Goal: Information Seeking & Learning: Learn about a topic

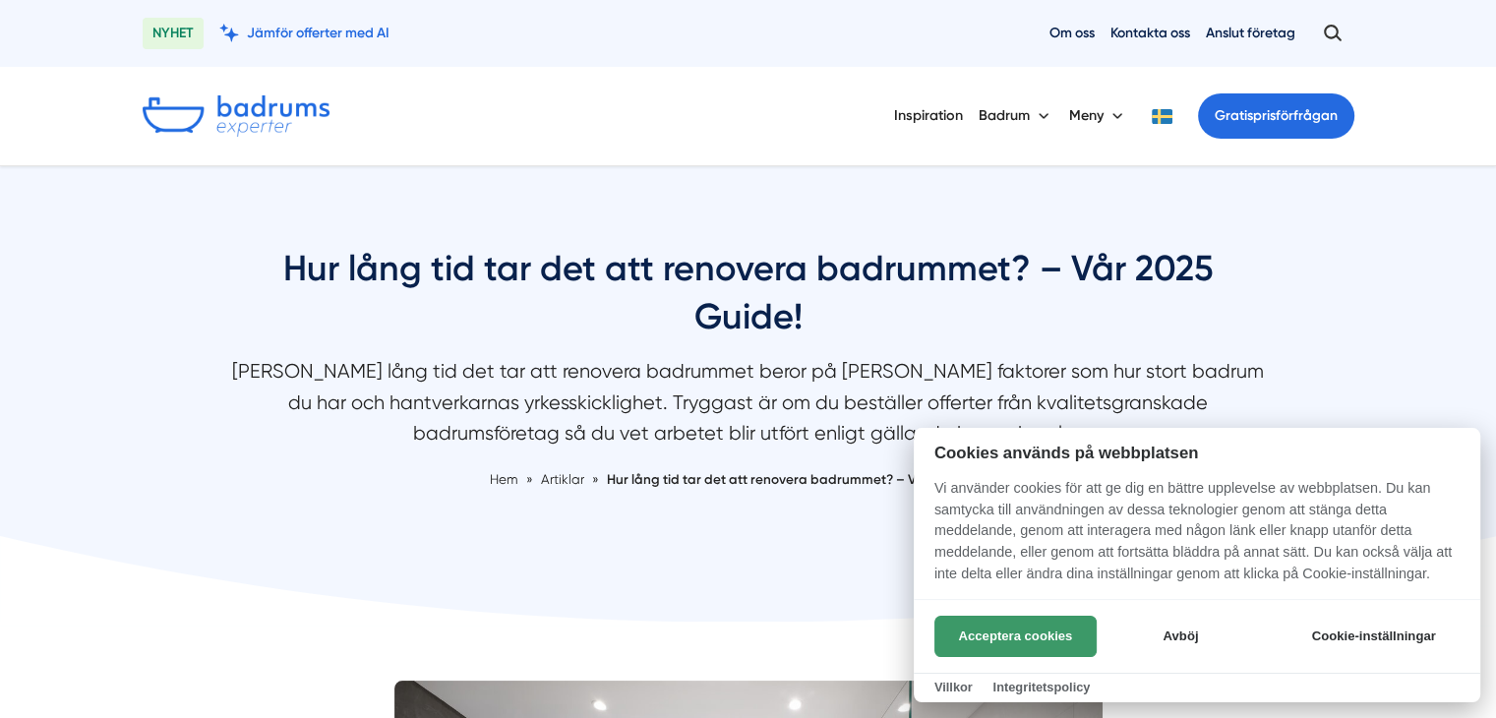
click at [1024, 632] on button "Acceptera cookies" at bounding box center [1015, 636] width 162 height 41
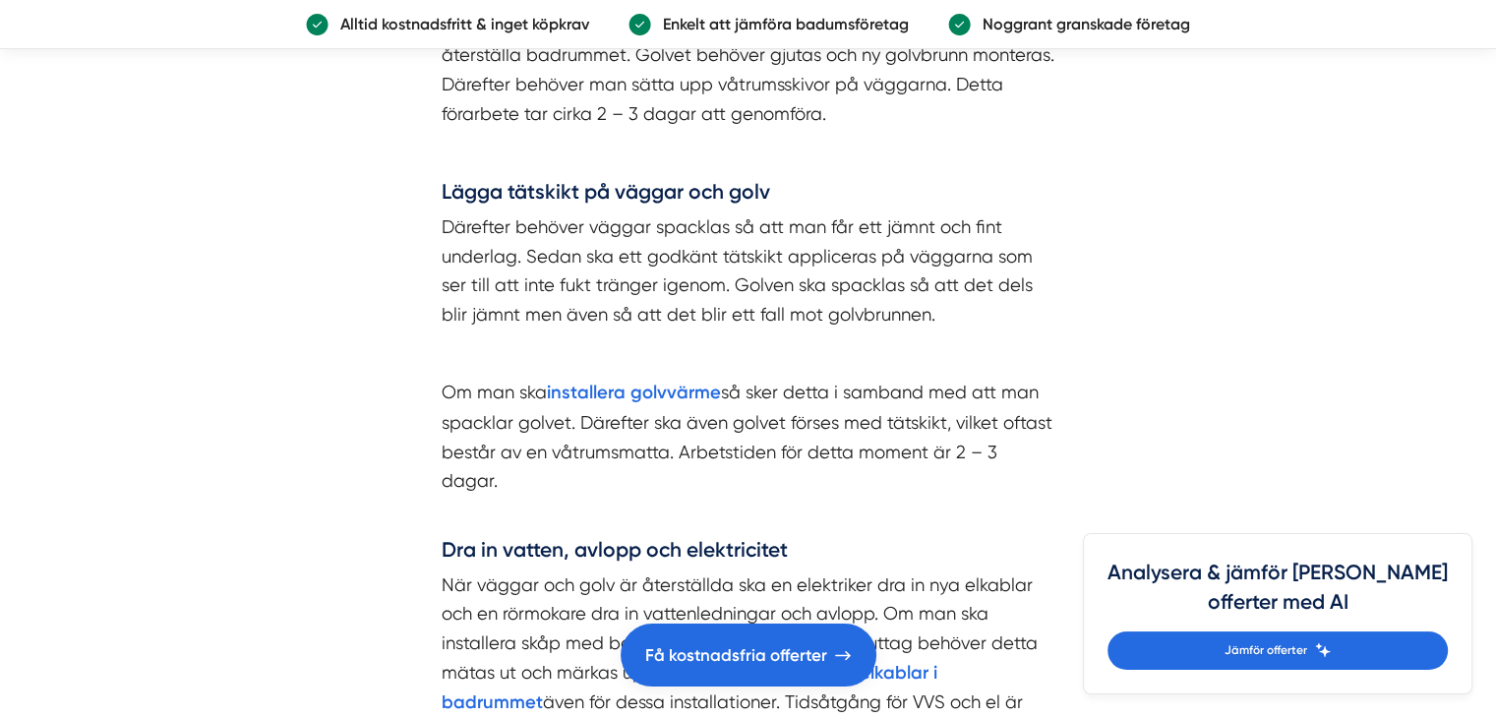
scroll to position [4524, 0]
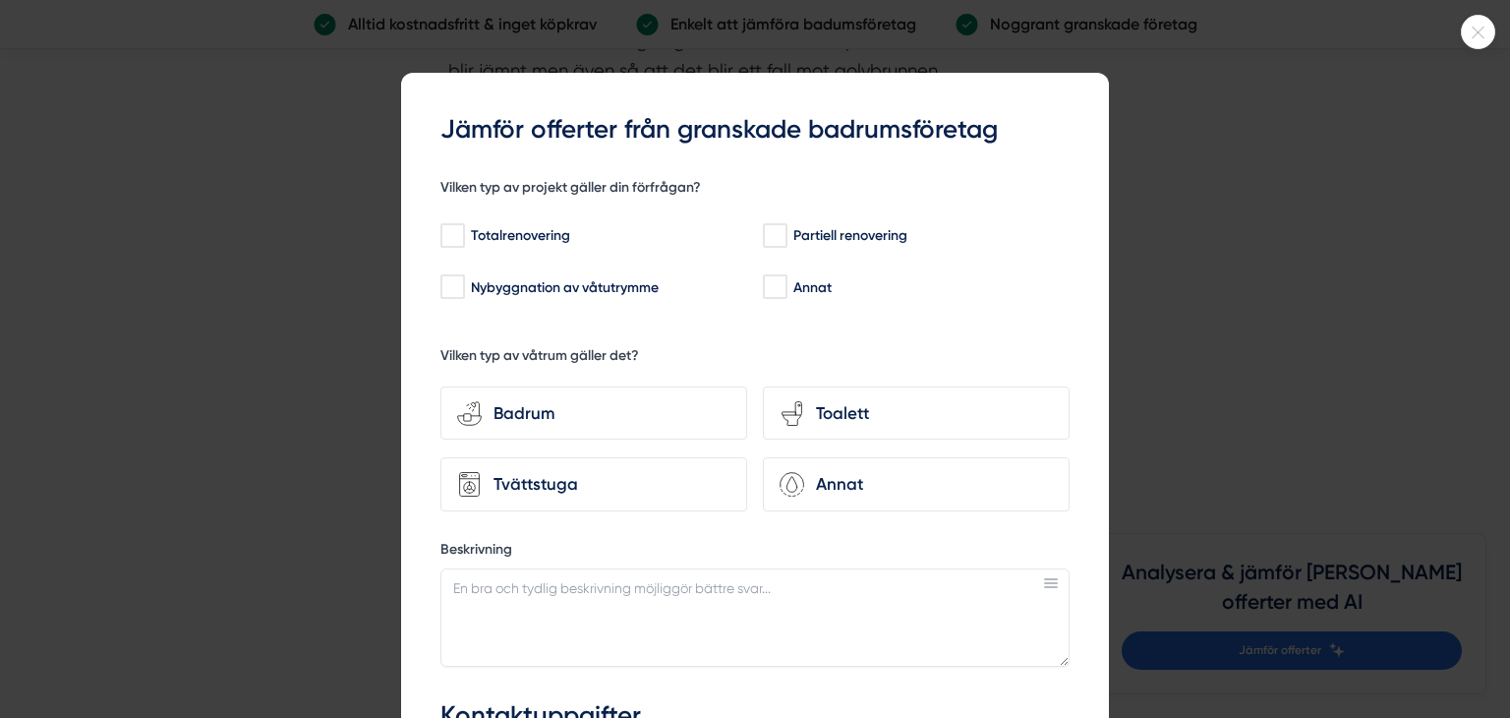
click at [1474, 37] on div at bounding box center [1478, 32] width 34 height 34
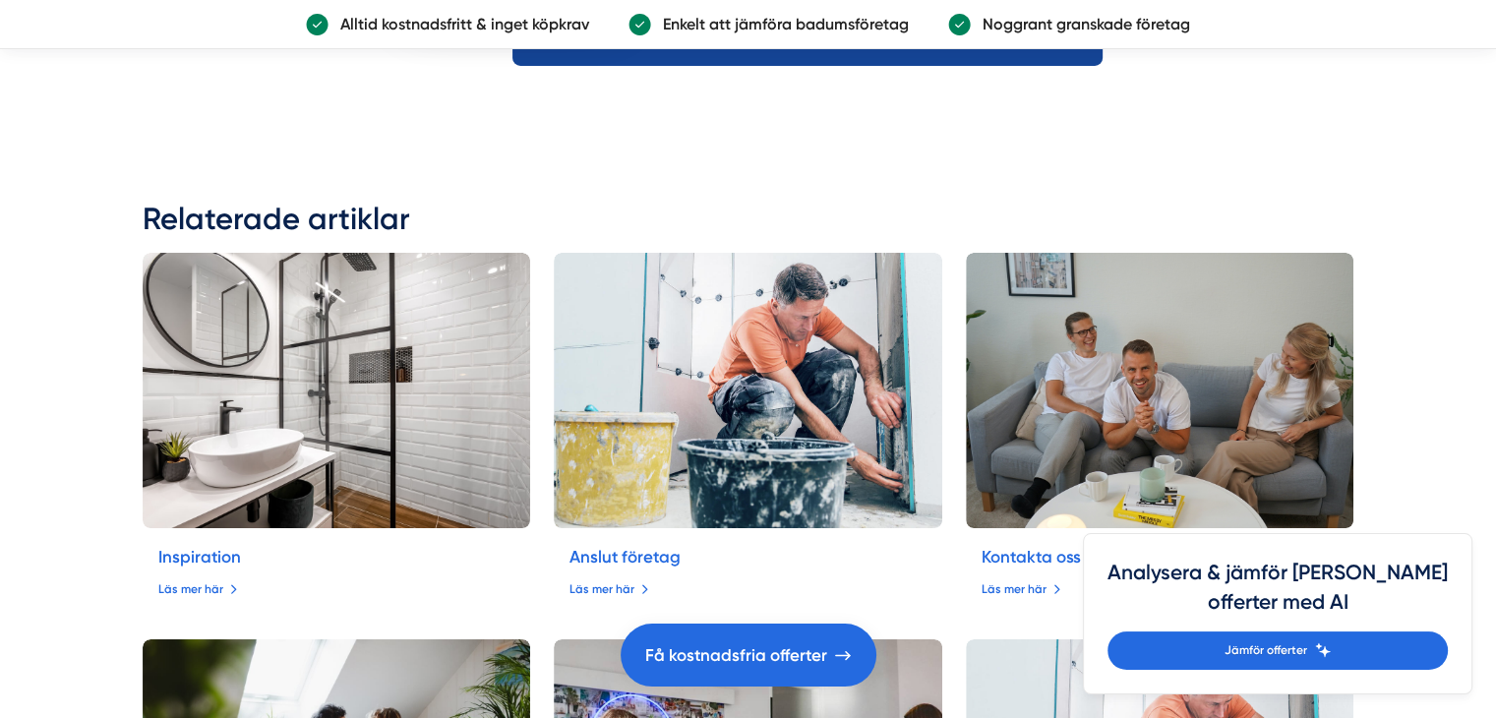
scroll to position [7179, 0]
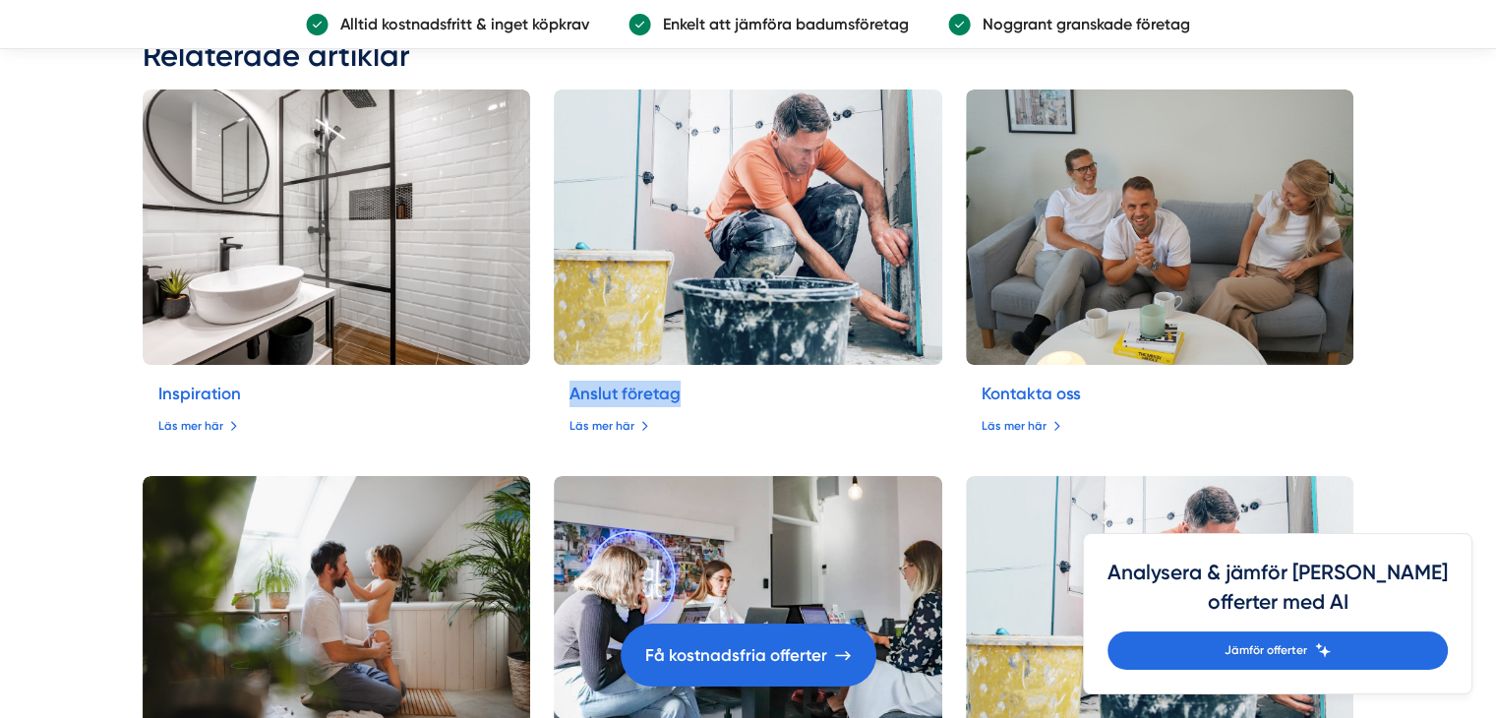
drag, startPoint x: 573, startPoint y: 398, endPoint x: 692, endPoint y: 392, distance: 119.1
click at [692, 392] on div "Inspiration Läs mer här Anslut företag Läs mer här Kontakta oss Läs mer här Om …" at bounding box center [749, 683] width 1212 height 1189
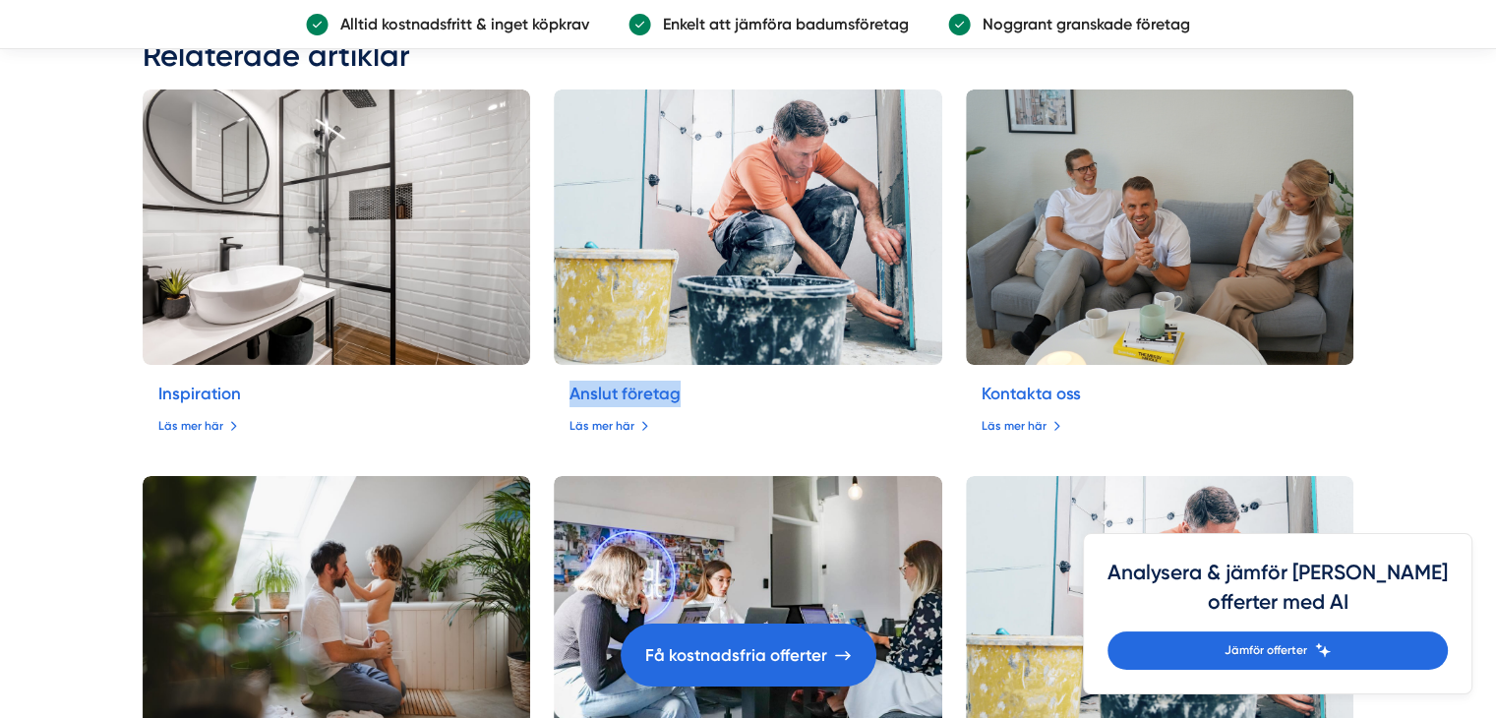
click at [678, 402] on div at bounding box center [678, 402] width 0 height 0
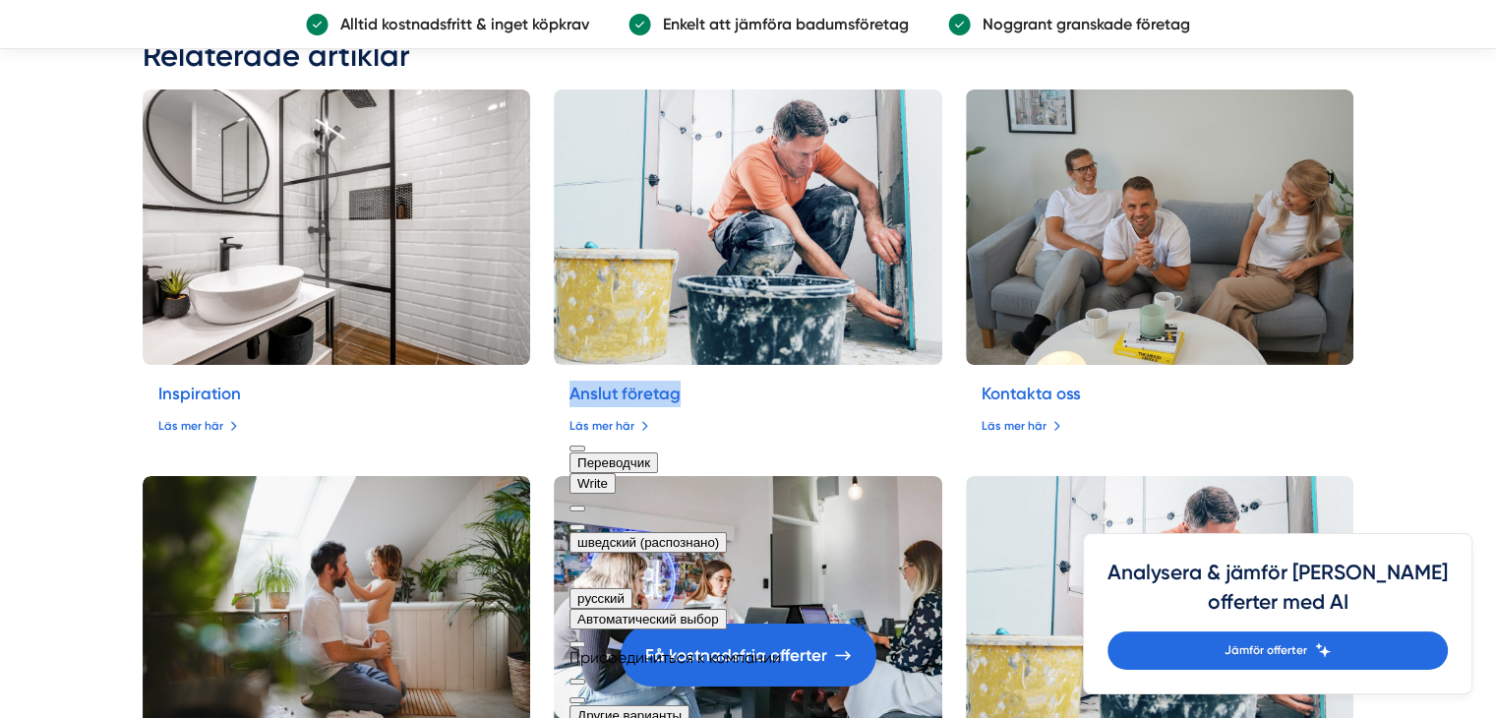
click at [585, 524] on button at bounding box center [577, 527] width 16 height 6
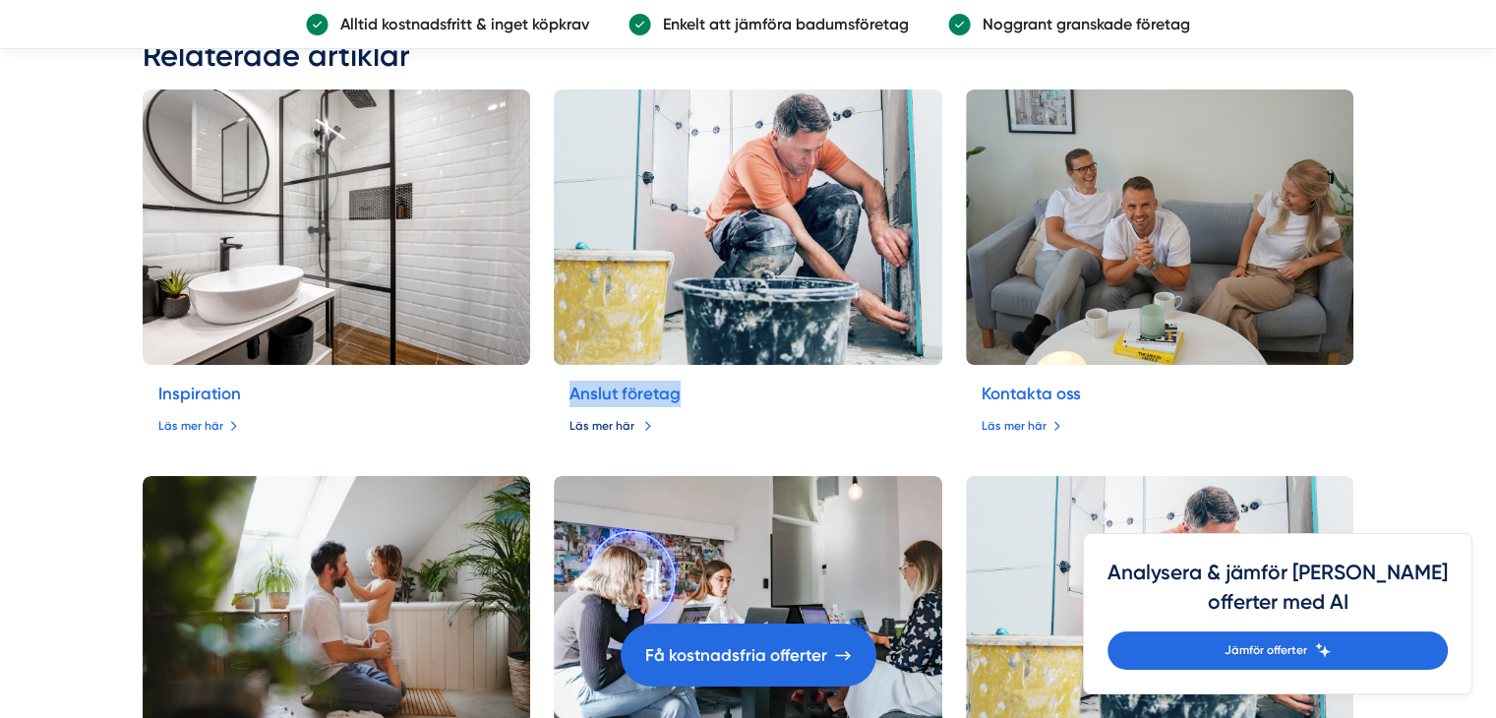
click at [594, 426] on link "Läs mer här" at bounding box center [610, 426] width 83 height 19
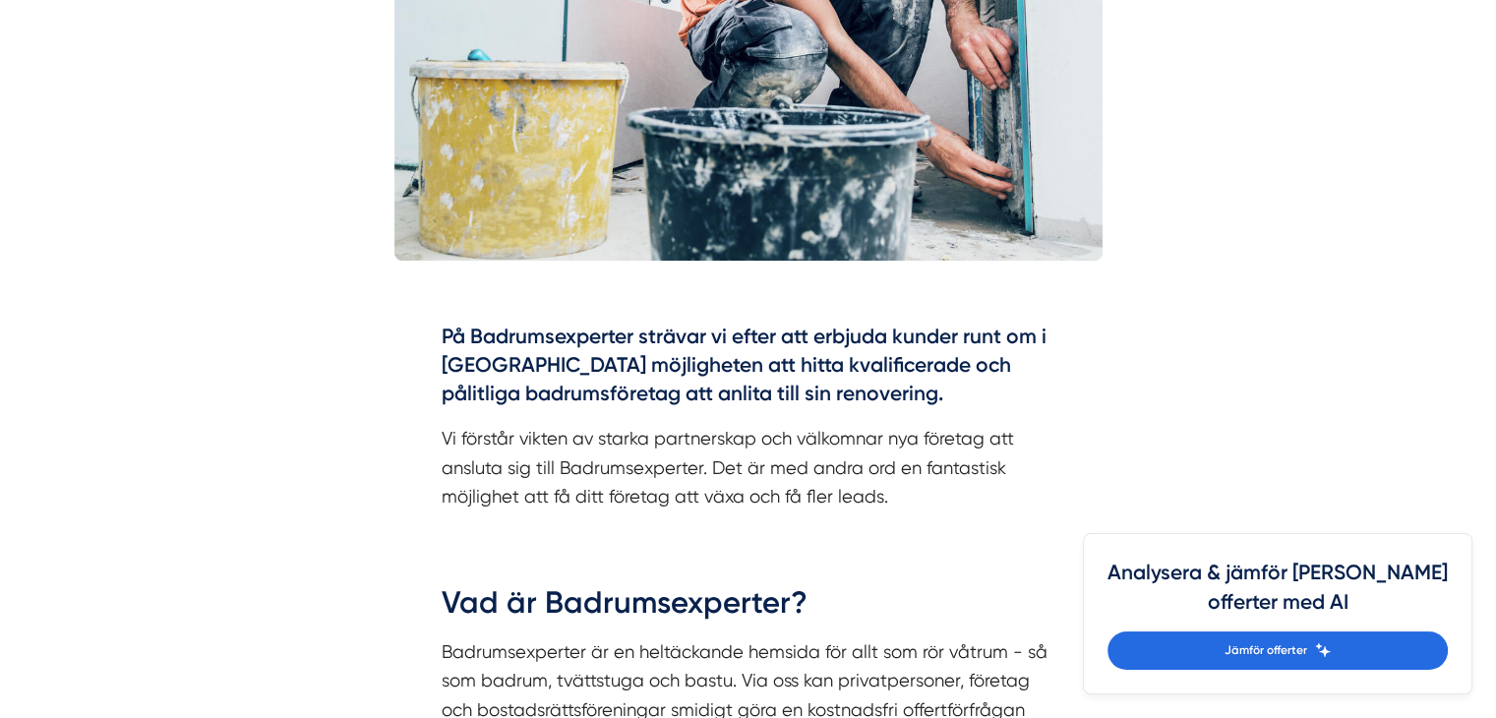
scroll to position [885, 0]
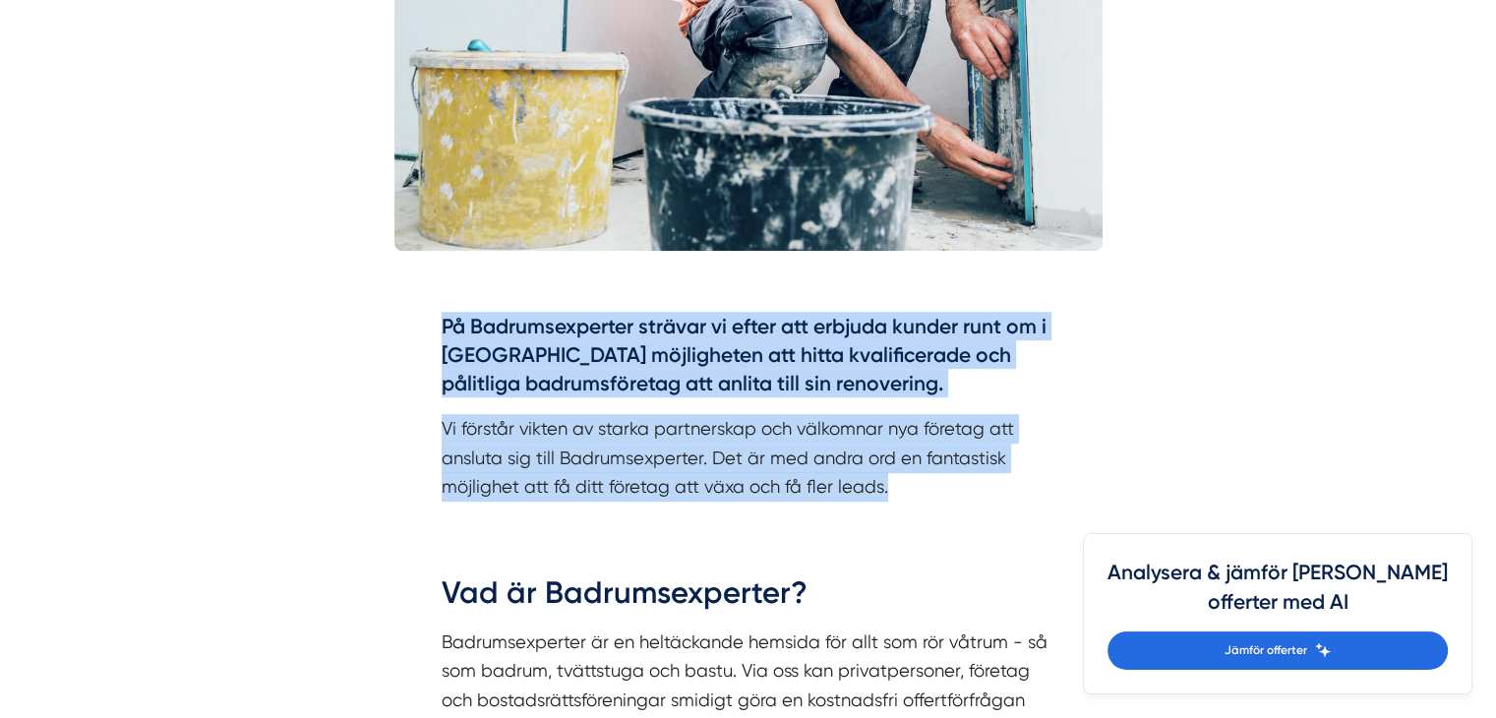
drag, startPoint x: 443, startPoint y: 288, endPoint x: 898, endPoint y: 448, distance: 482.7
click at [898, 448] on div "På Badrumsexperter strävar vi efter att erbjuda kunder runt om i Sverige möjlig…" at bounding box center [749, 407] width 614 height 190
click at [884, 466] on div at bounding box center [884, 466] width 0 height 0
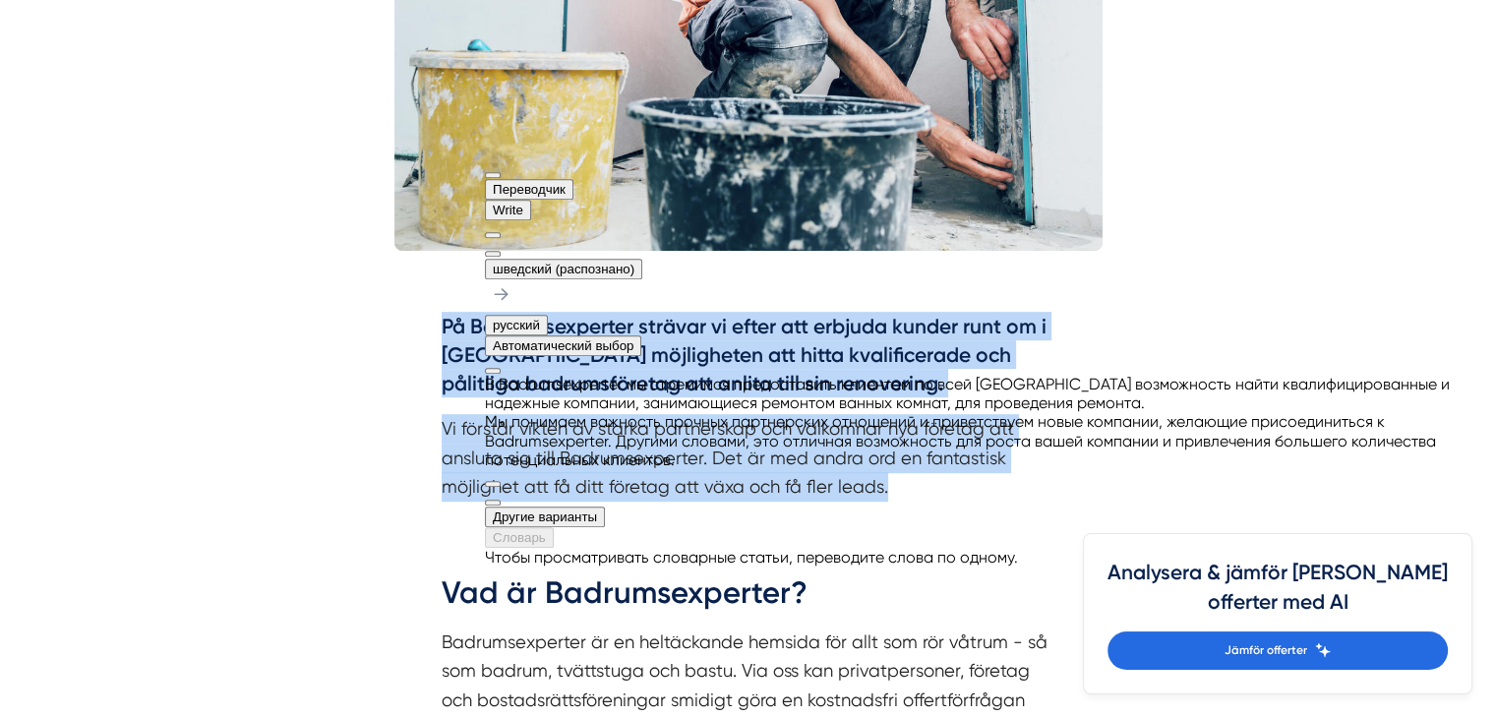
click at [501, 251] on button at bounding box center [493, 254] width 16 height 6
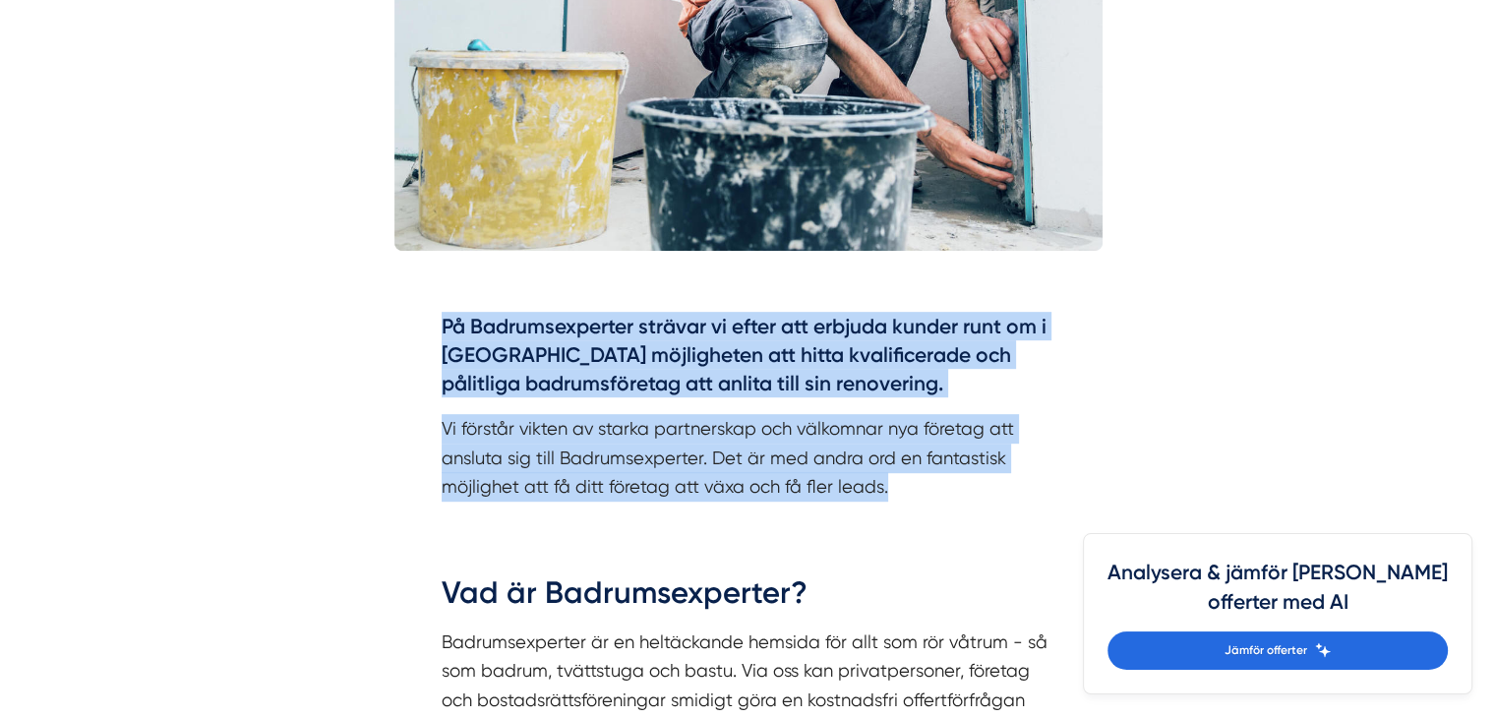
scroll to position [1180, 0]
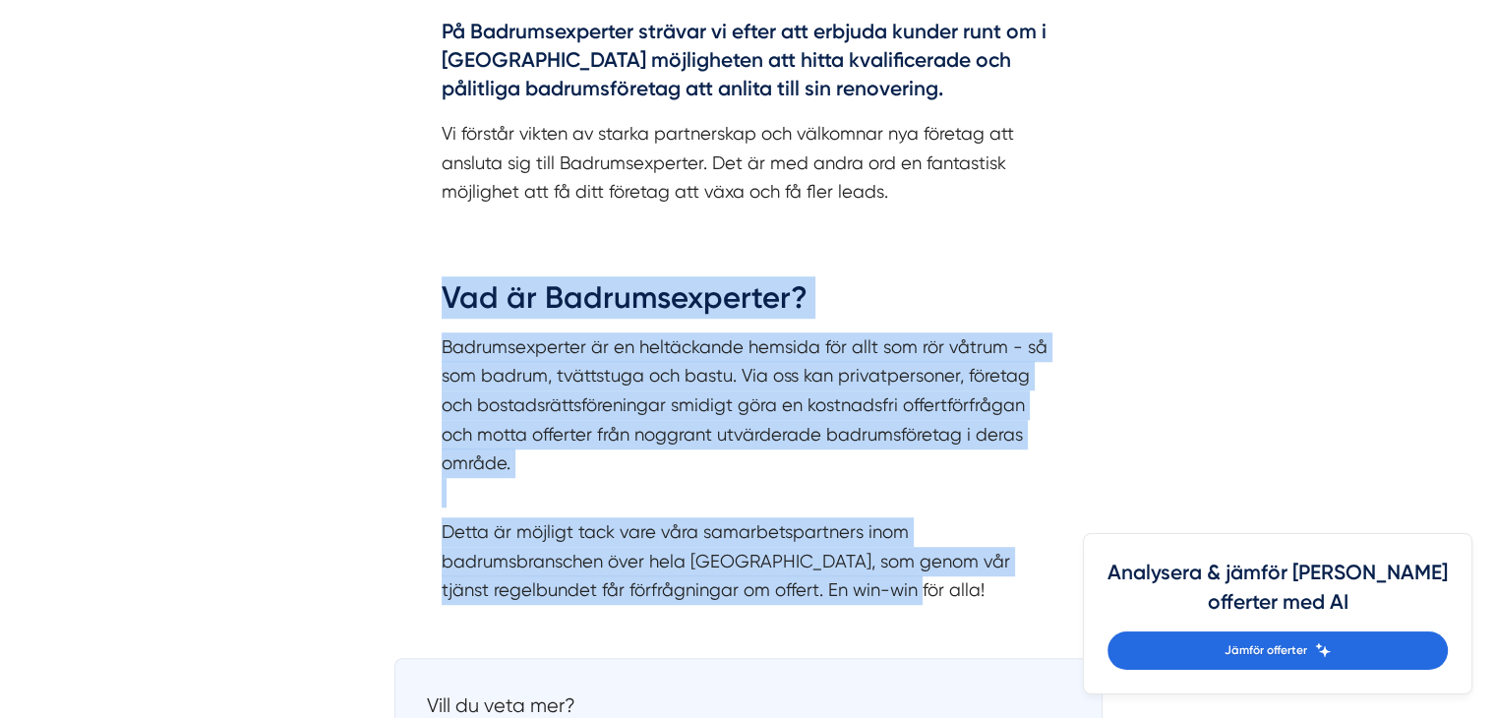
drag, startPoint x: 443, startPoint y: 266, endPoint x: 845, endPoint y: 570, distance: 504.7
click at [845, 570] on div "Vad är Badrumsexperter? Badrumsexperter är en heltäckande hemsida för allt som …" at bounding box center [749, 439] width 614 height 327
click at [826, 569] on div at bounding box center [826, 569] width 0 height 0
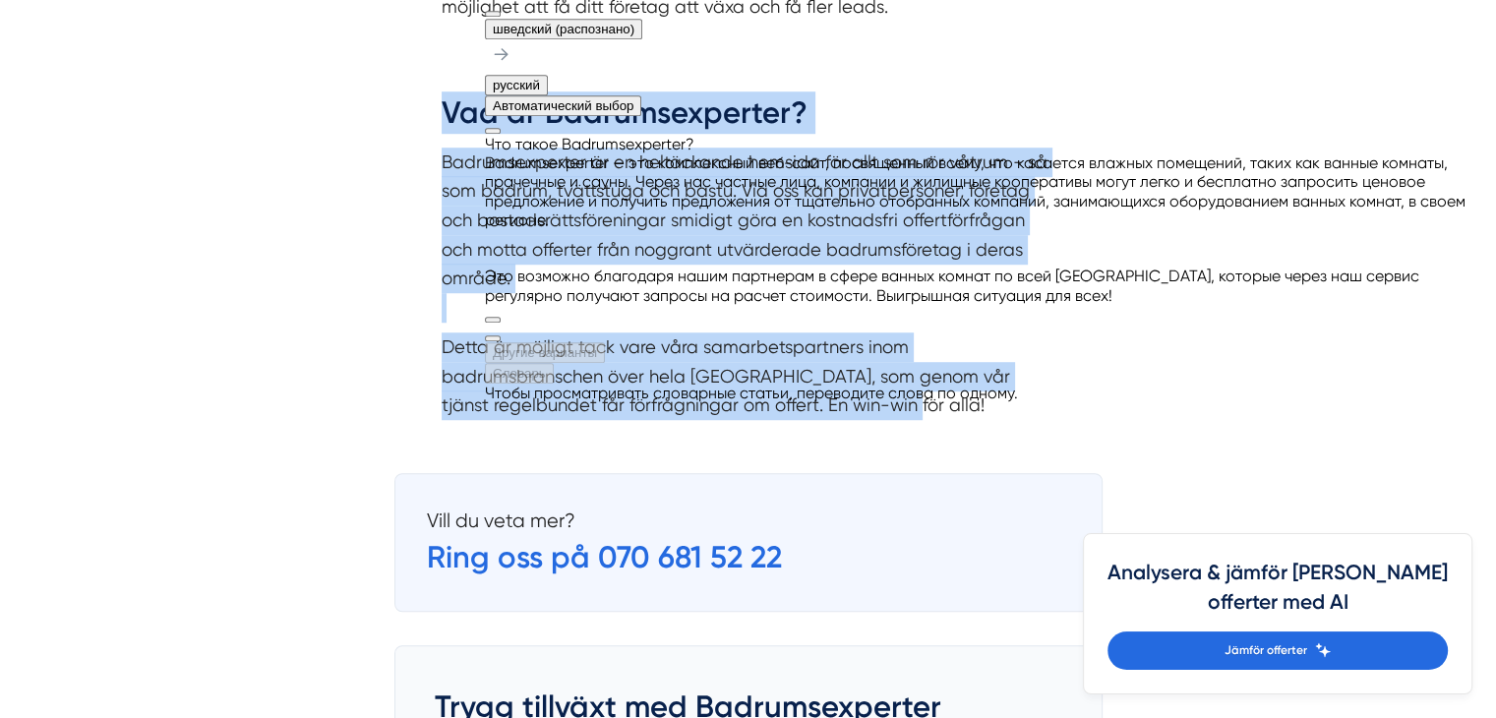
scroll to position [1377, 0]
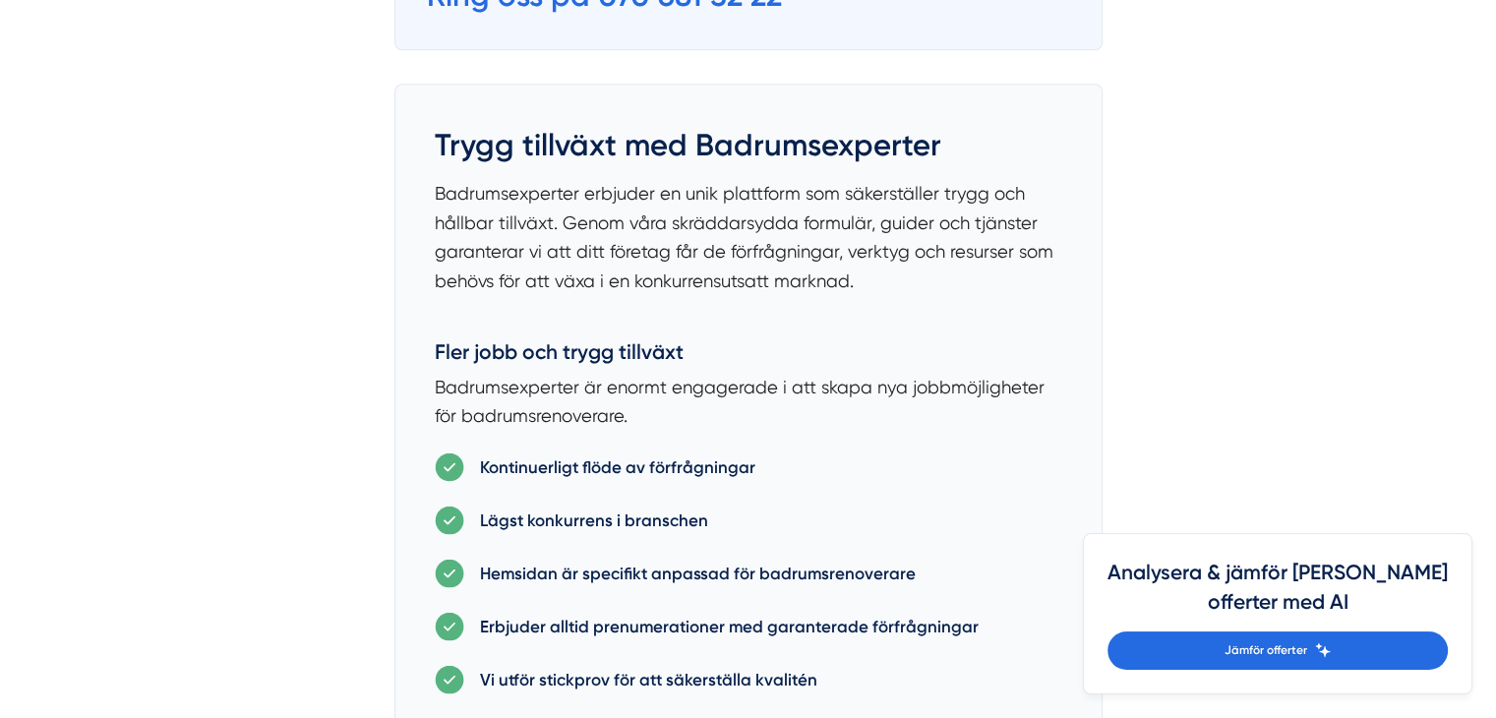
scroll to position [1967, 0]
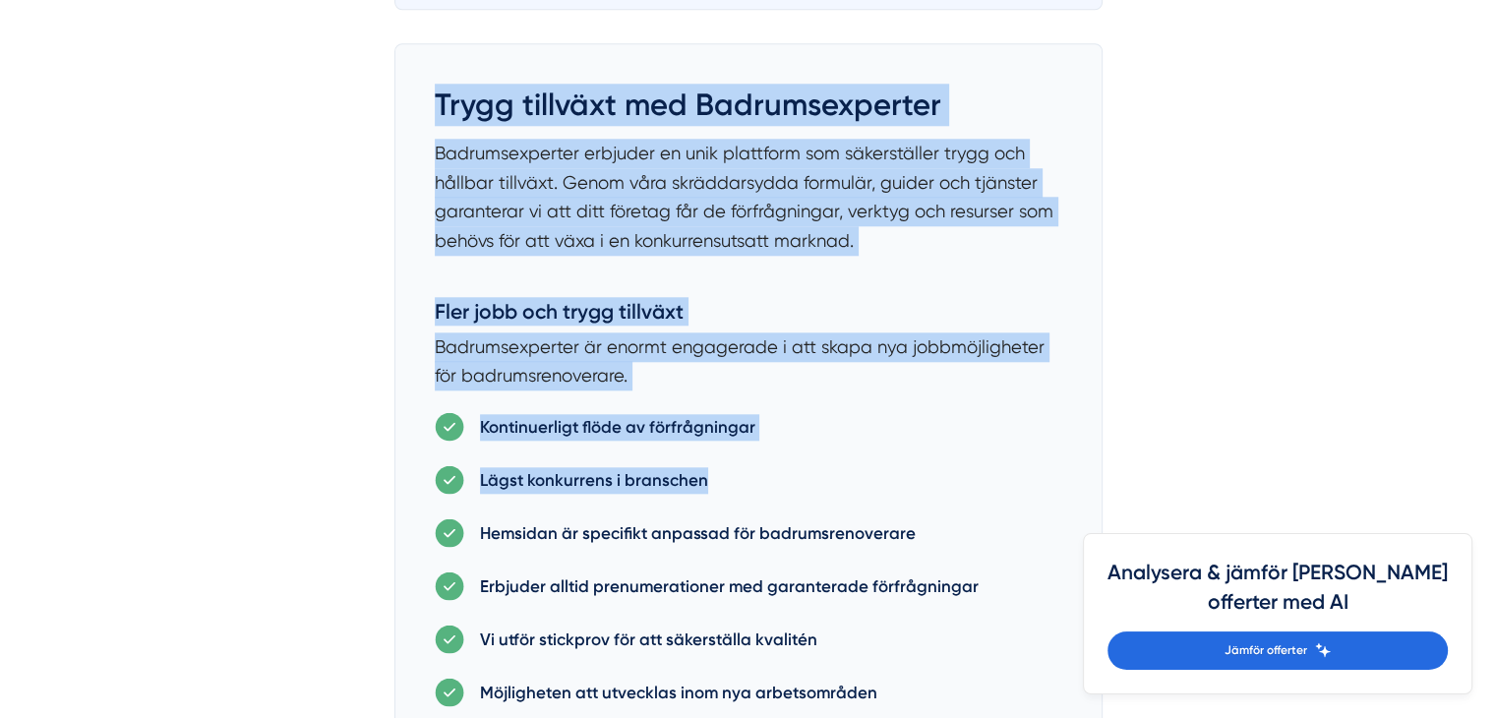
drag, startPoint x: 425, startPoint y: 68, endPoint x: 767, endPoint y: 442, distance: 506.7
click at [702, 462] on div at bounding box center [702, 462] width 0 height 0
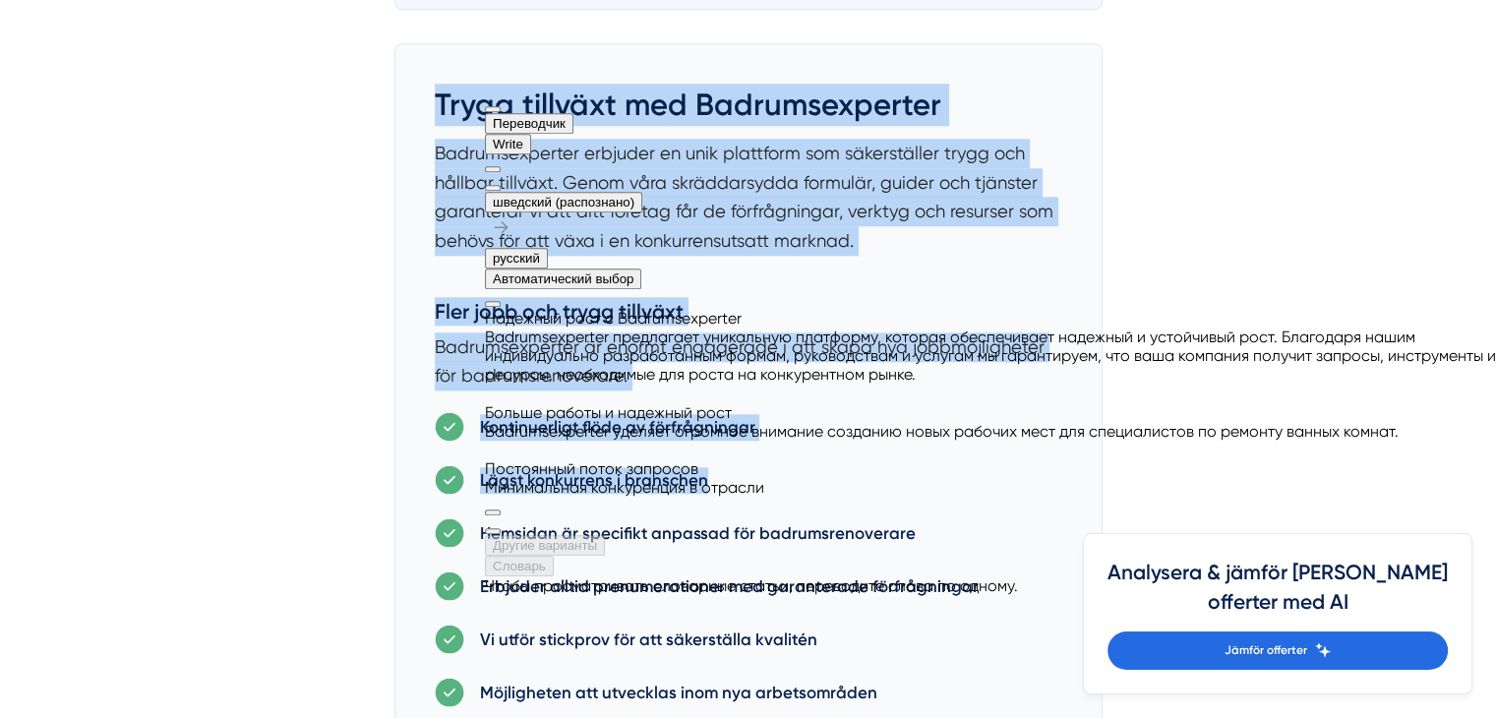
click at [501, 185] on button at bounding box center [493, 188] width 16 height 6
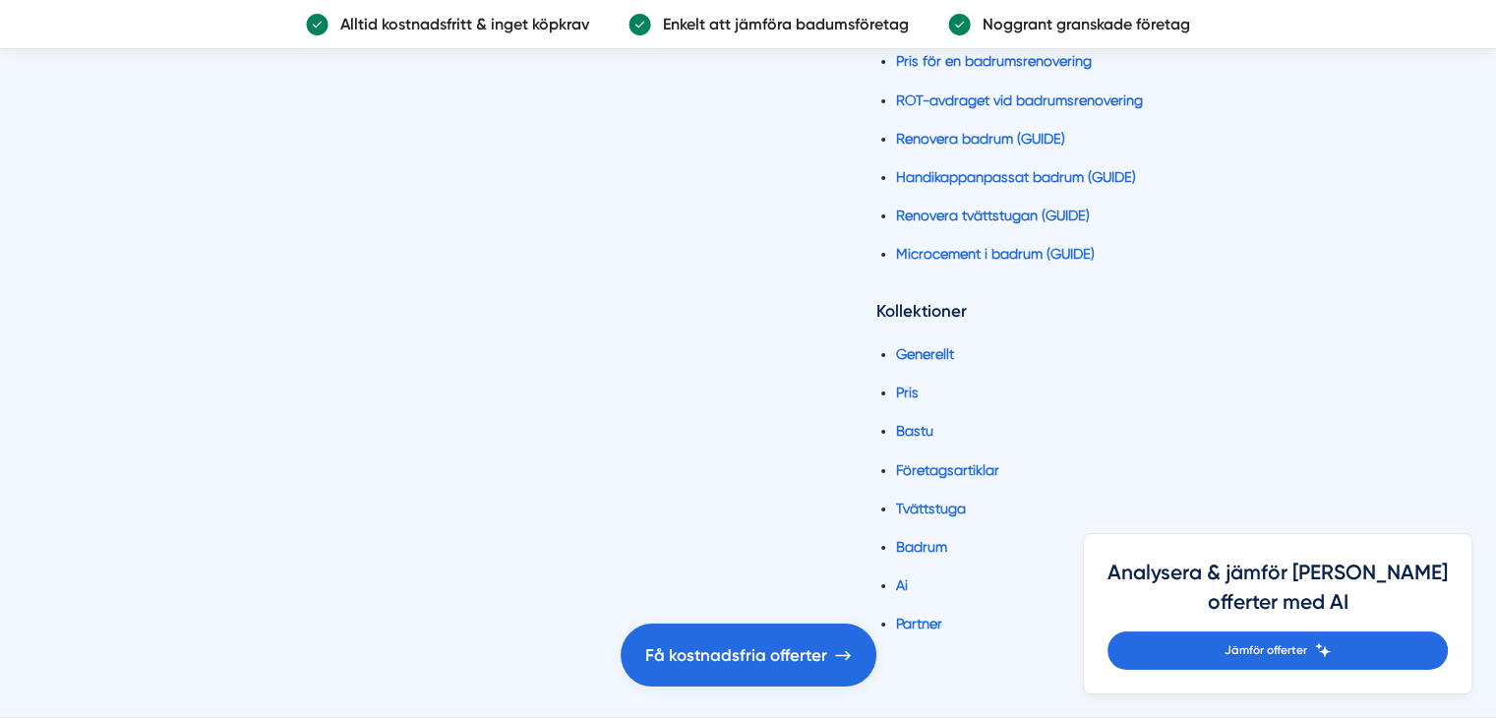
scroll to position [7682, 0]
click at [905, 382] on link "Pris" at bounding box center [907, 390] width 23 height 16
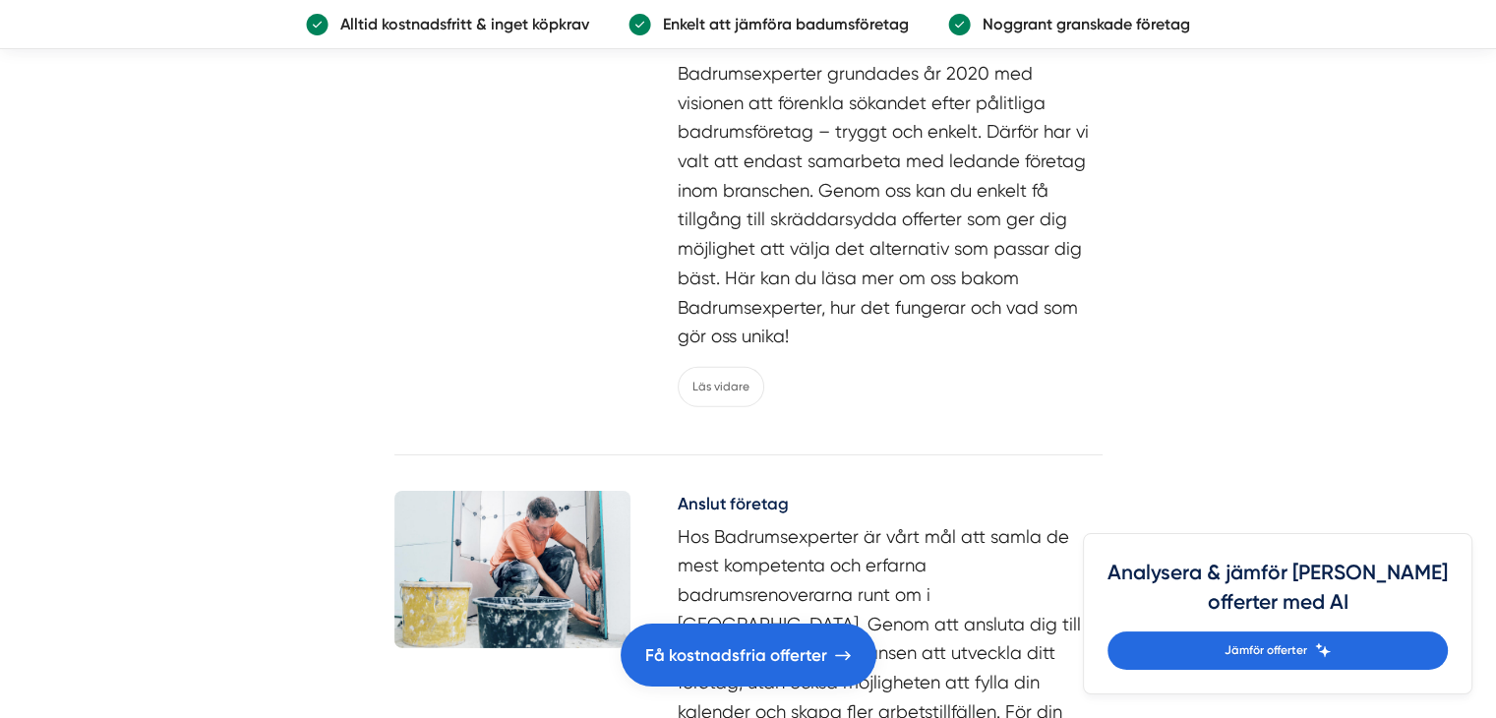
scroll to position [6010, 0]
